Goal: Task Accomplishment & Management: Manage account settings

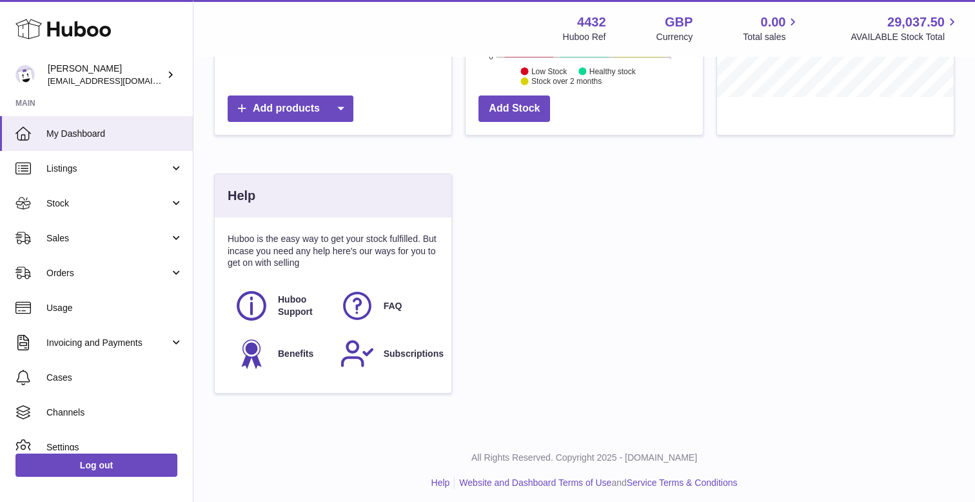
scroll to position [340, 0]
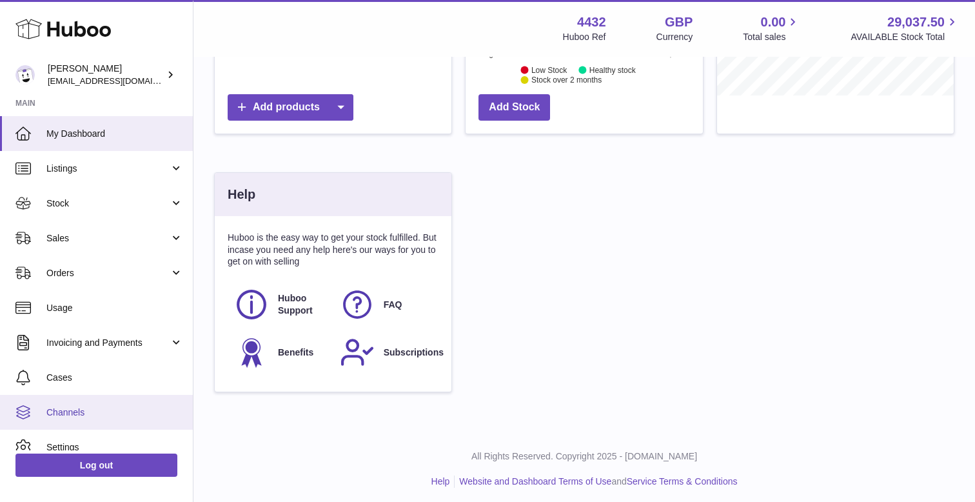
click at [88, 413] on span "Channels" at bounding box center [114, 412] width 137 height 12
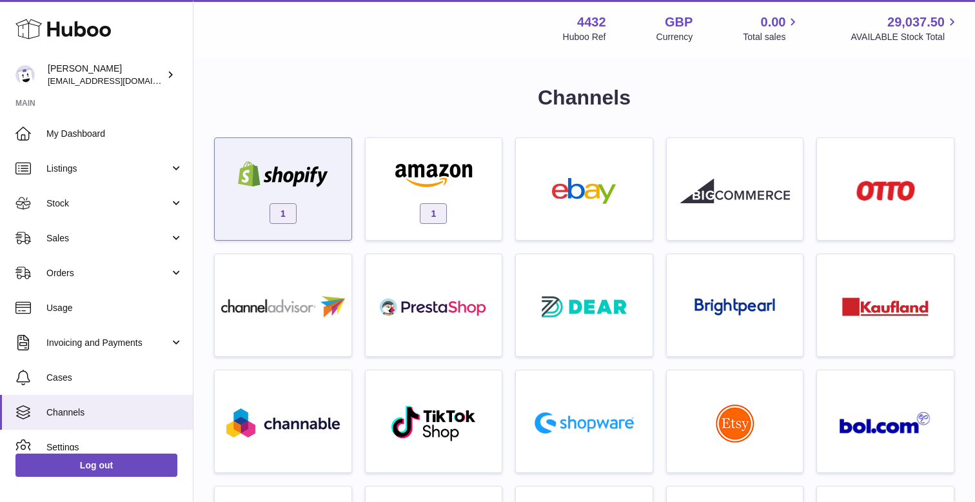
click at [315, 167] on img at bounding box center [283, 174] width 110 height 26
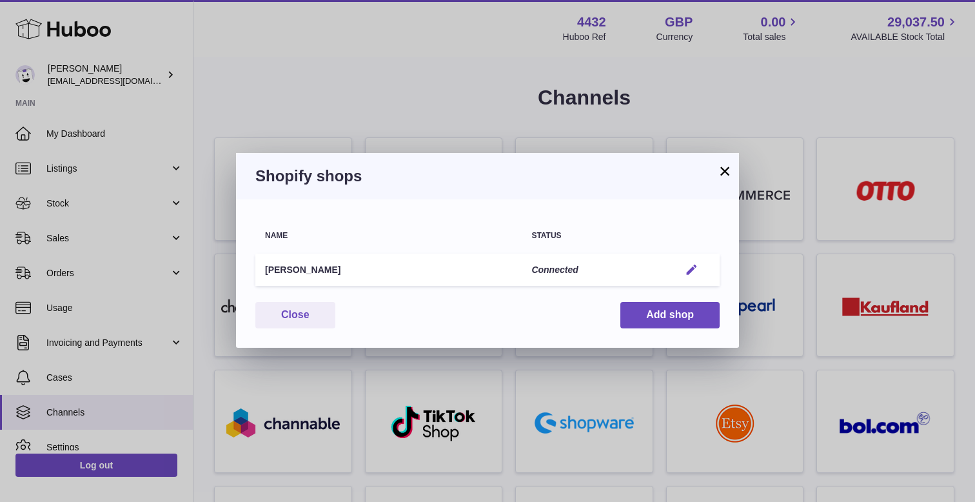
click at [694, 268] on em "button" at bounding box center [692, 270] width 14 height 14
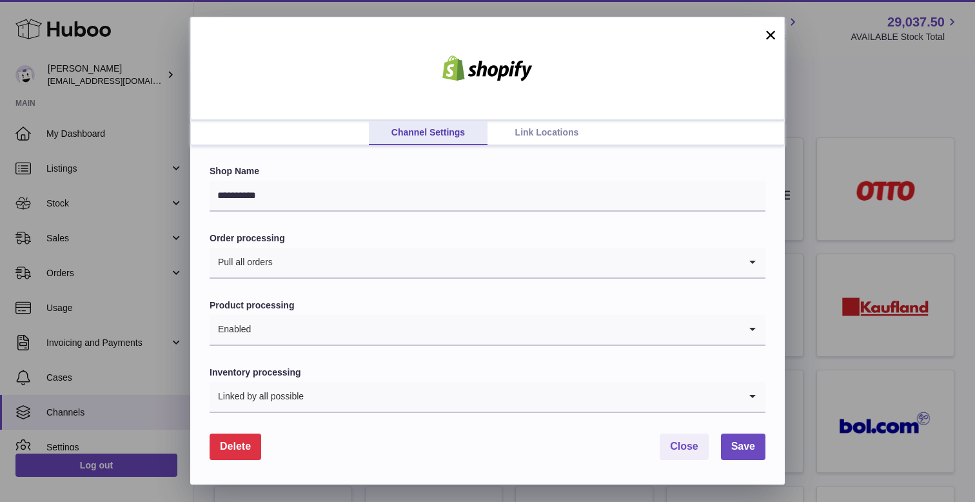
click at [535, 128] on link "Link Locations" at bounding box center [546, 133] width 119 height 25
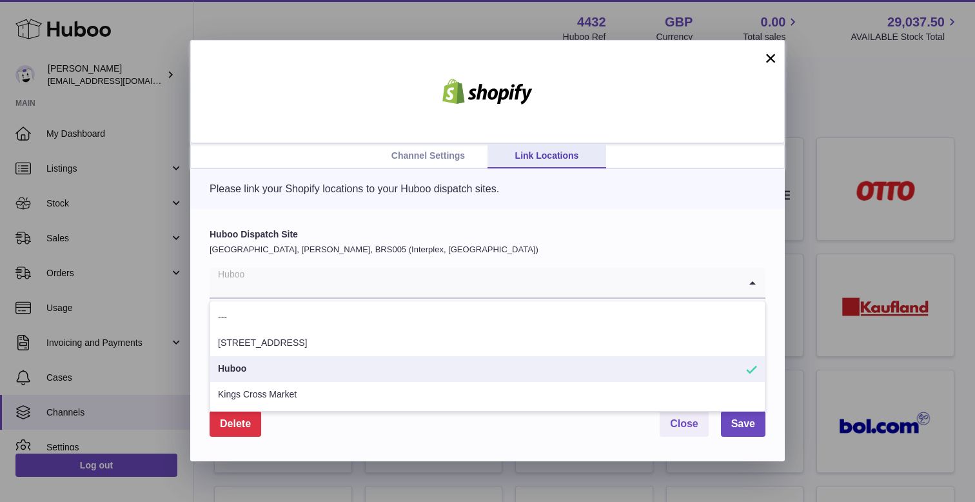
click at [413, 286] on input "Search for option" at bounding box center [475, 283] width 530 height 30
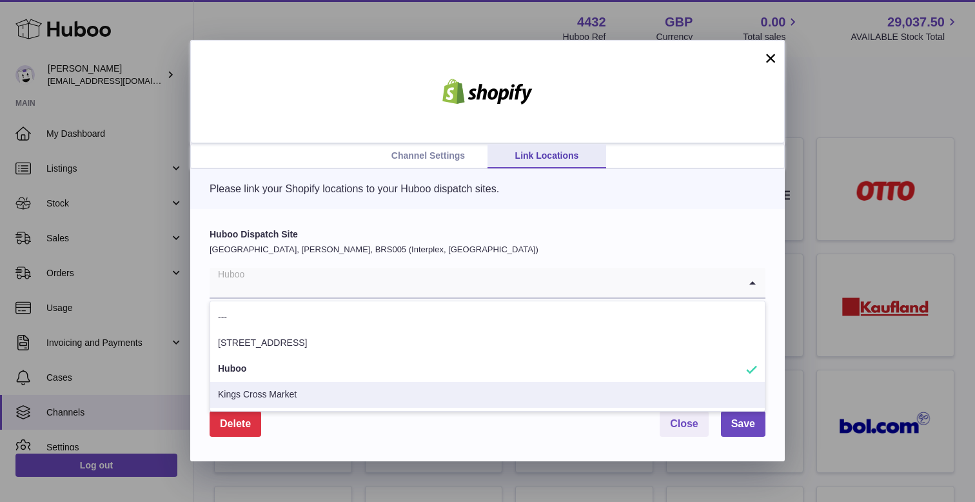
click at [385, 433] on div "Delete Close Save" at bounding box center [488, 424] width 556 height 26
